Goal: Find specific page/section: Find specific page/section

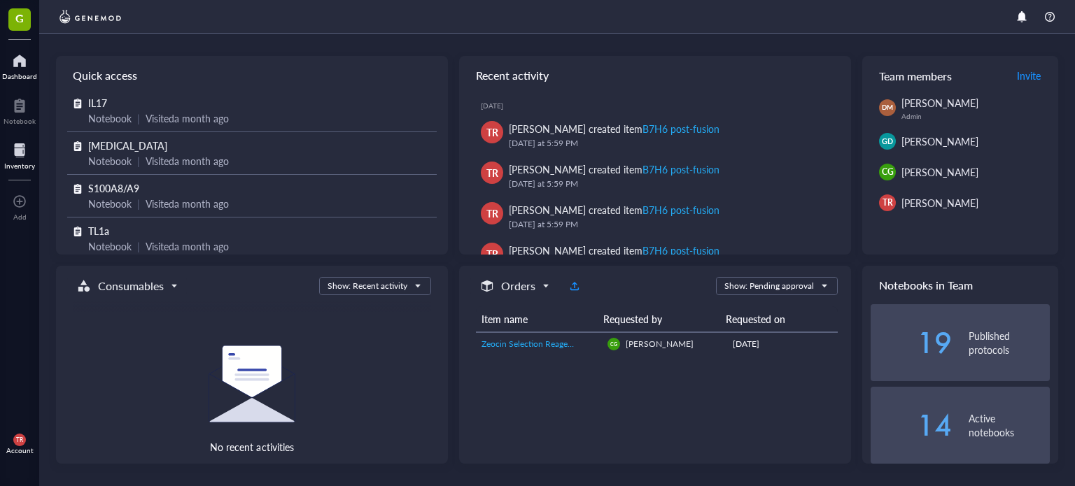
click at [26, 159] on div at bounding box center [19, 150] width 31 height 22
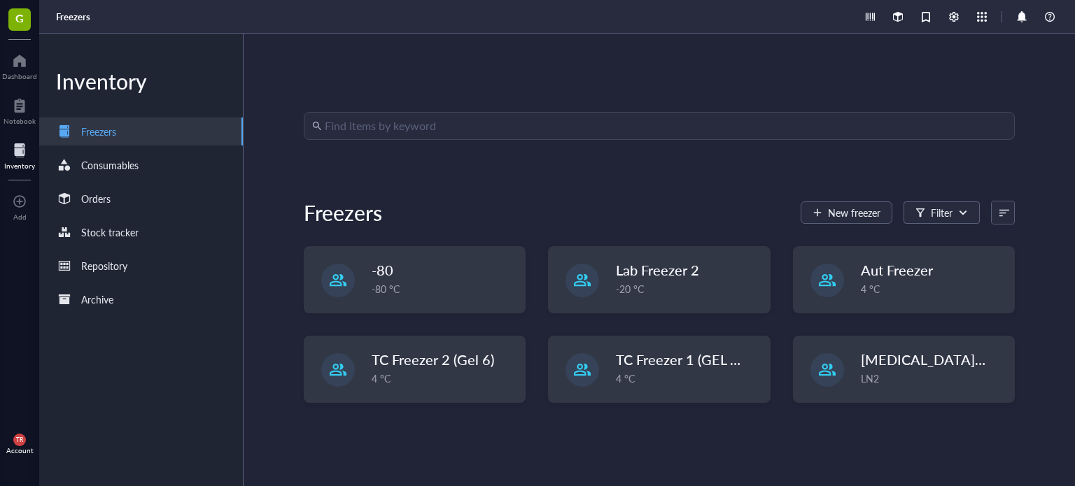
click at [430, 125] on input "search" at bounding box center [666, 126] width 682 height 27
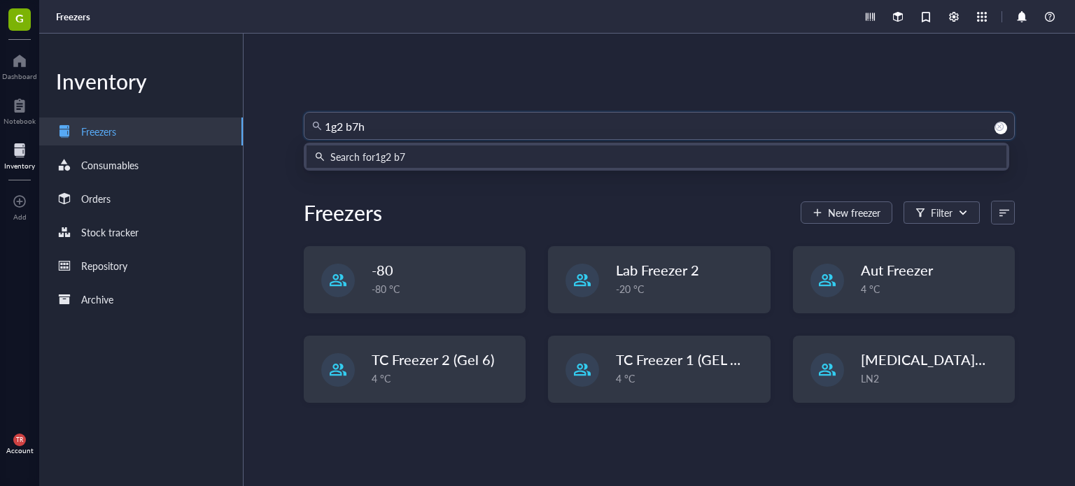
type input "1g2 b7h6"
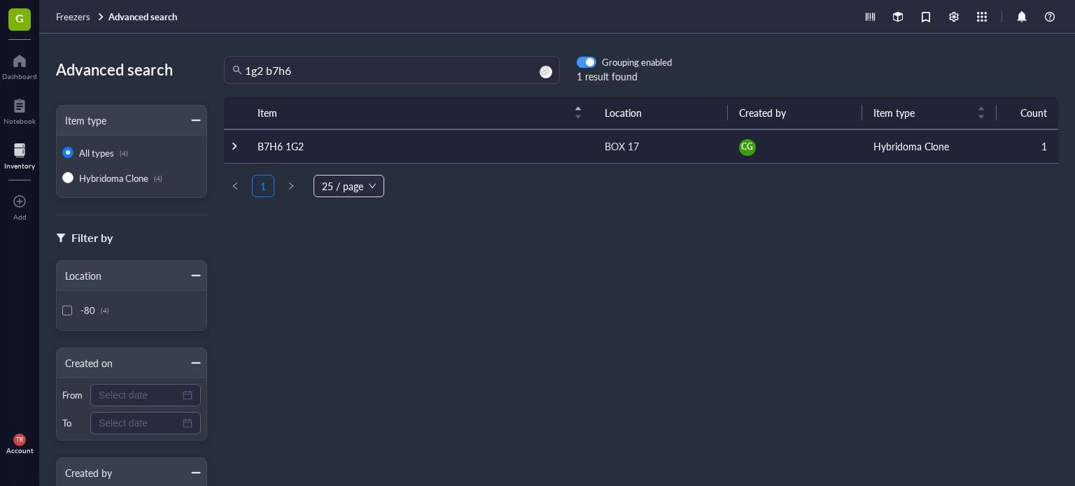
click at [591, 62] on div "button" at bounding box center [590, 63] width 8 height 8
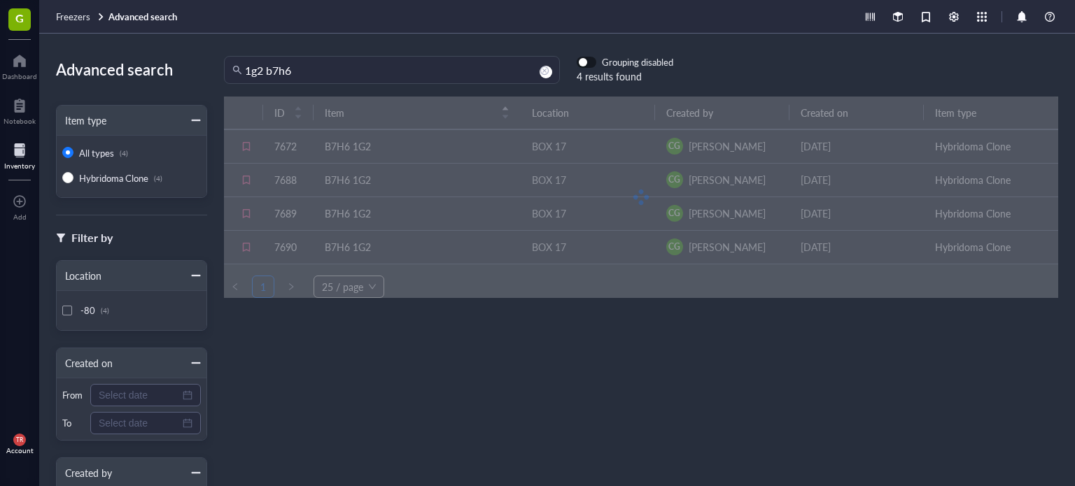
click at [591, 62] on span "button" at bounding box center [586, 62] width 18 height 10
